Goal: Find specific page/section: Find specific page/section

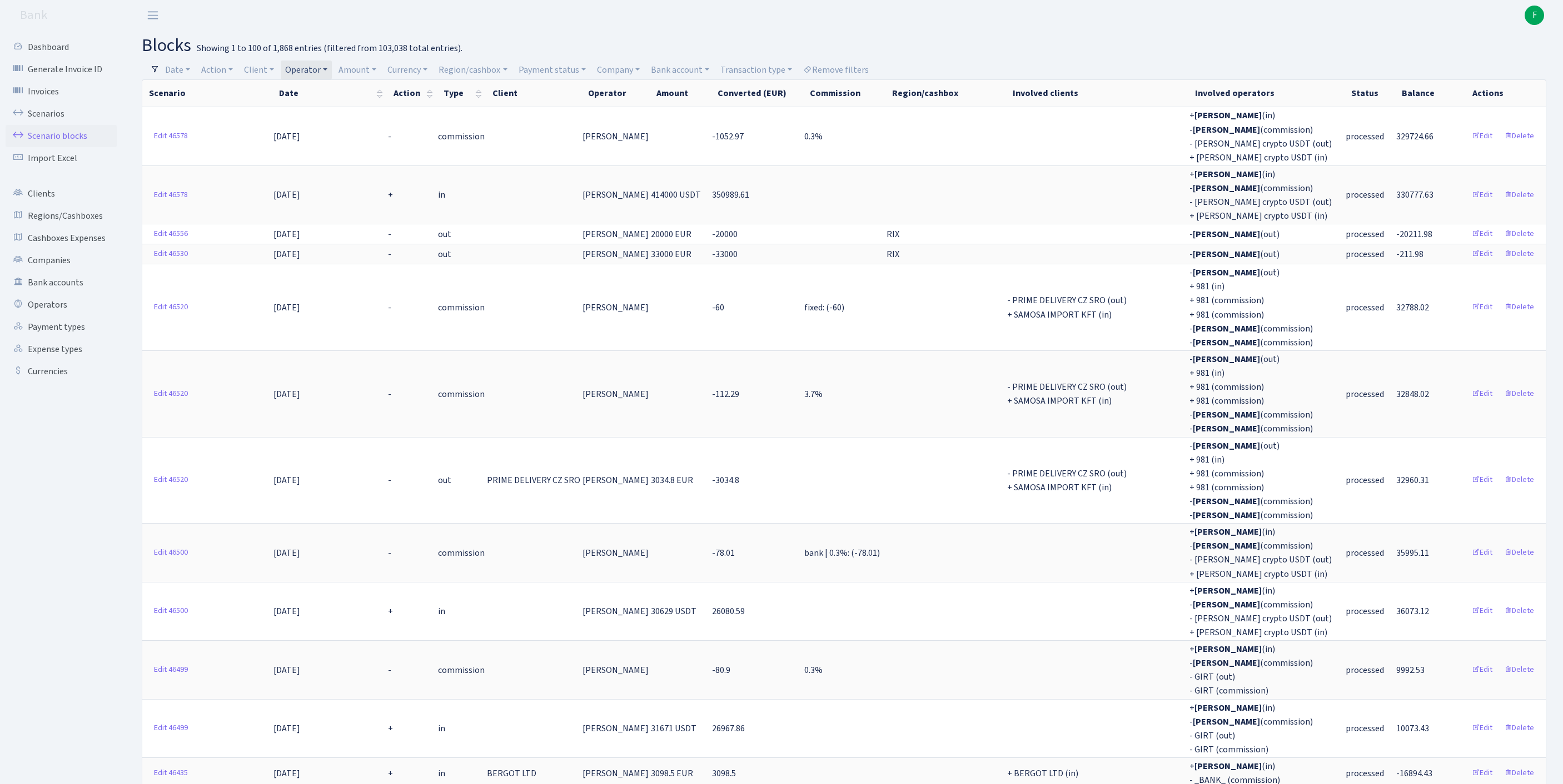
select select "100"
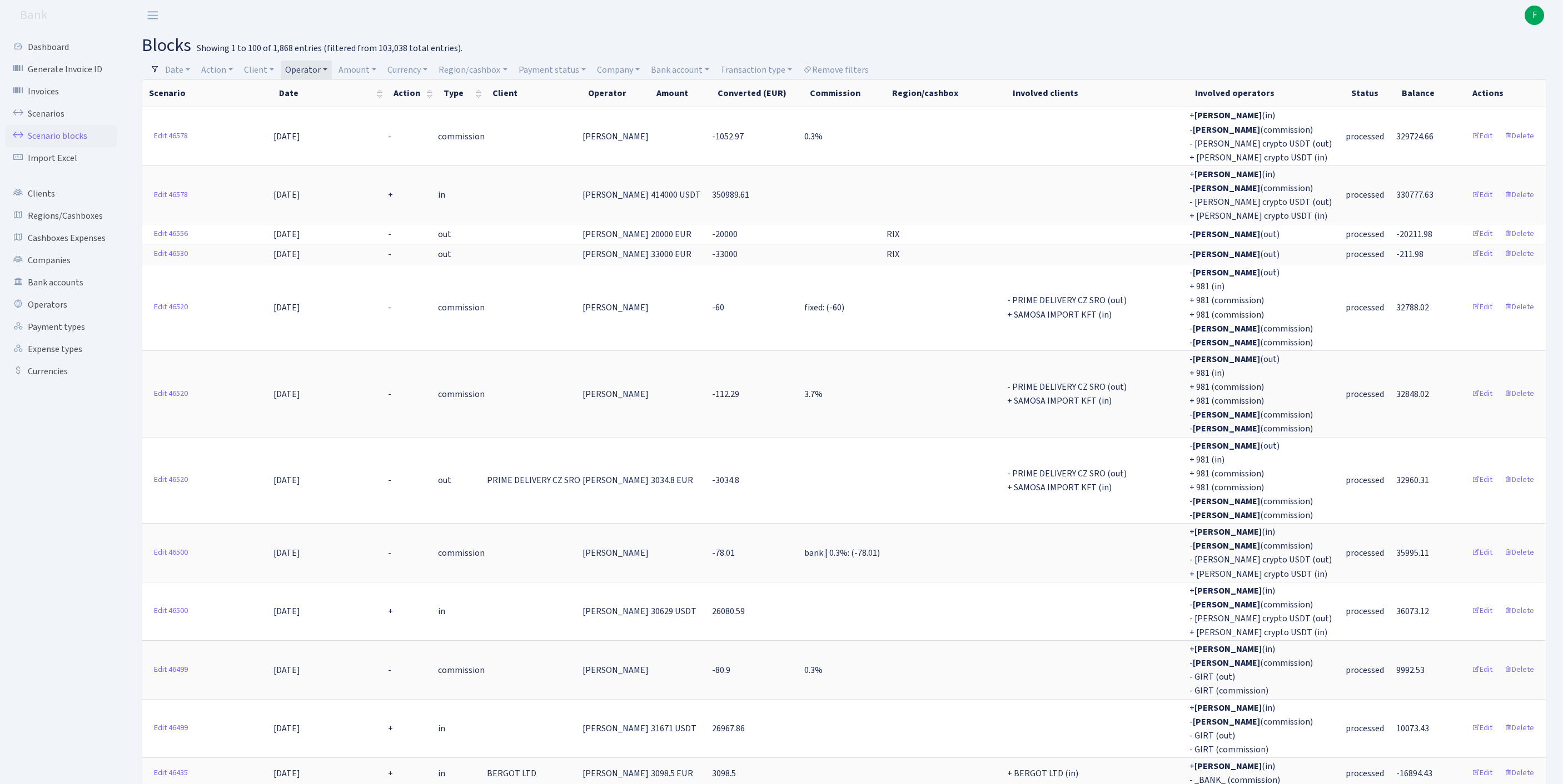
click at [332, 73] on link "Operator" at bounding box center [306, 70] width 51 height 19
click at [332, 106] on input "search" at bounding box center [330, 109] width 93 height 17
type input "KOST"
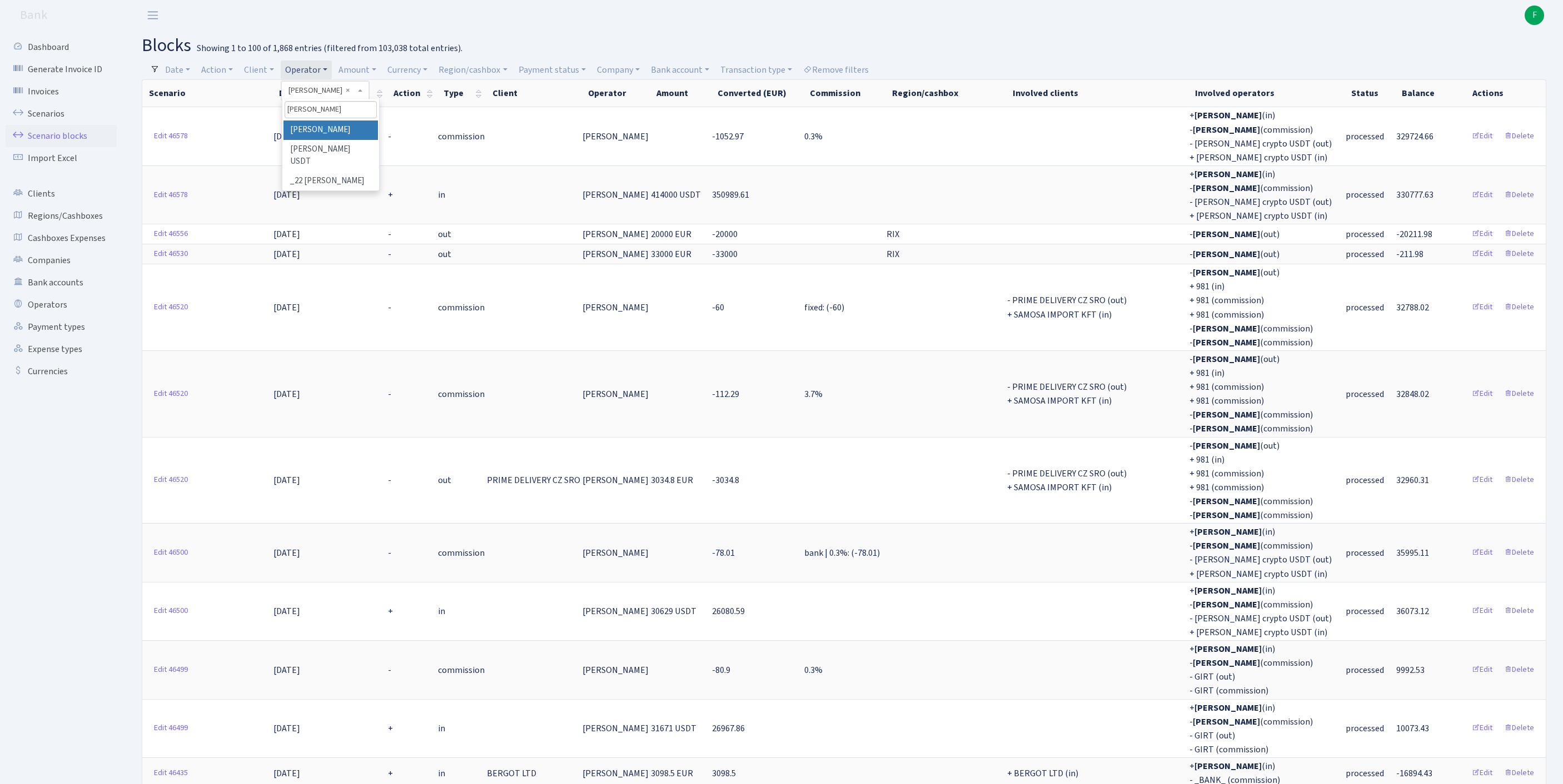
click at [360, 138] on li "[PERSON_NAME]" at bounding box center [330, 130] width 94 height 20
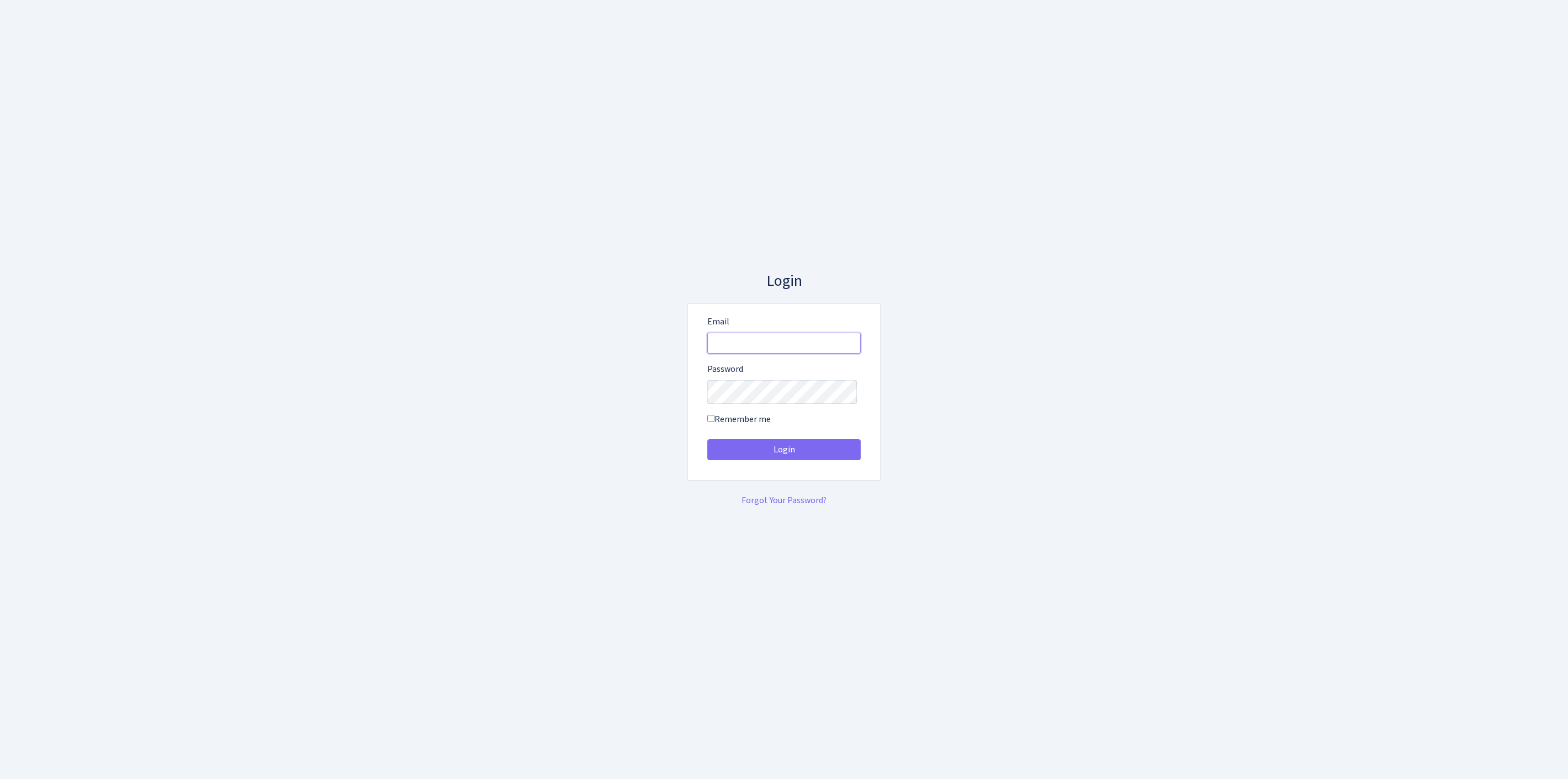
type input "feitan@bank.com"
click at [784, 453] on button "Login" at bounding box center [784, 450] width 153 height 21
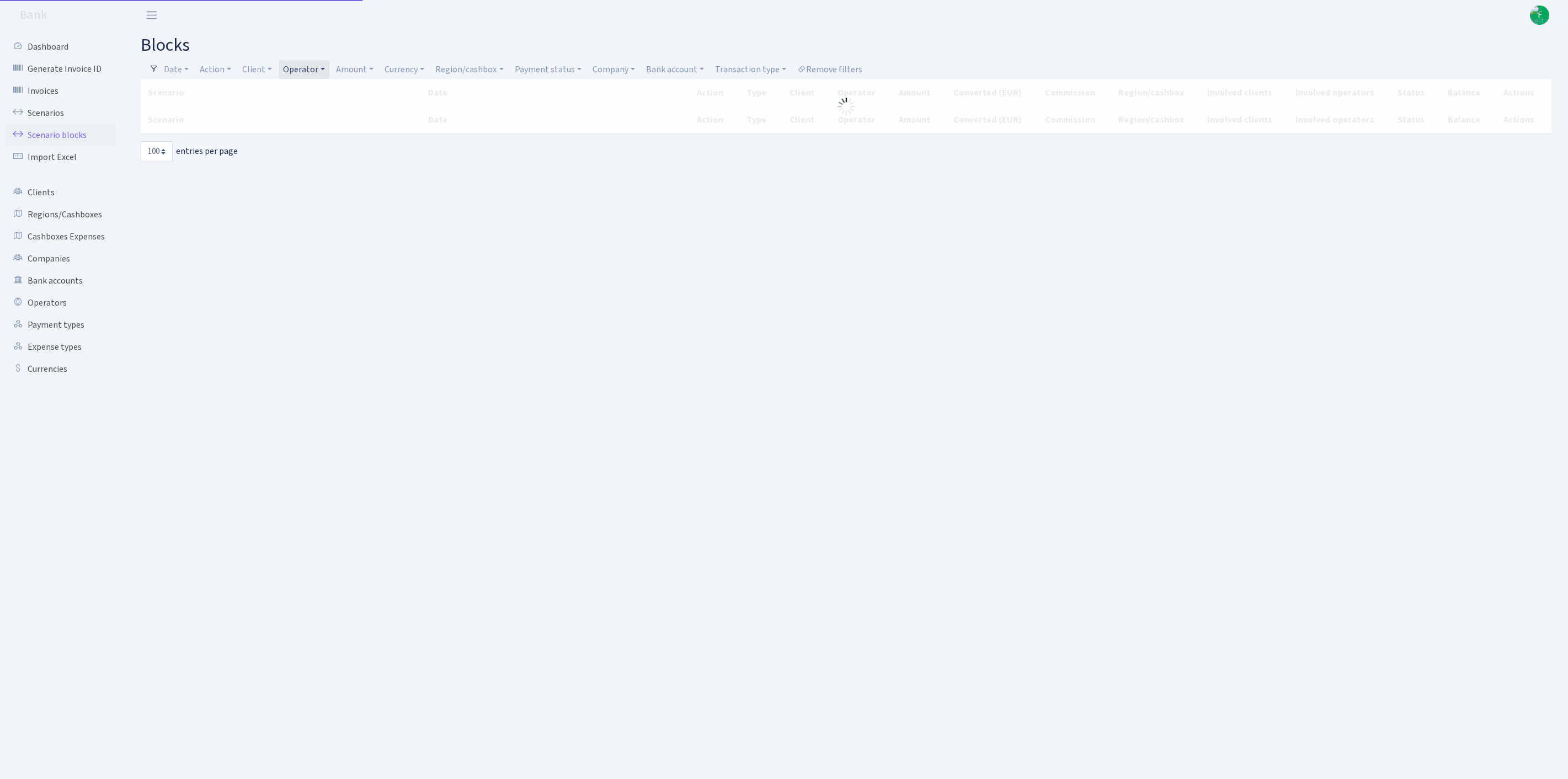
select select "100"
